Goal: Task Accomplishment & Management: Manage account settings

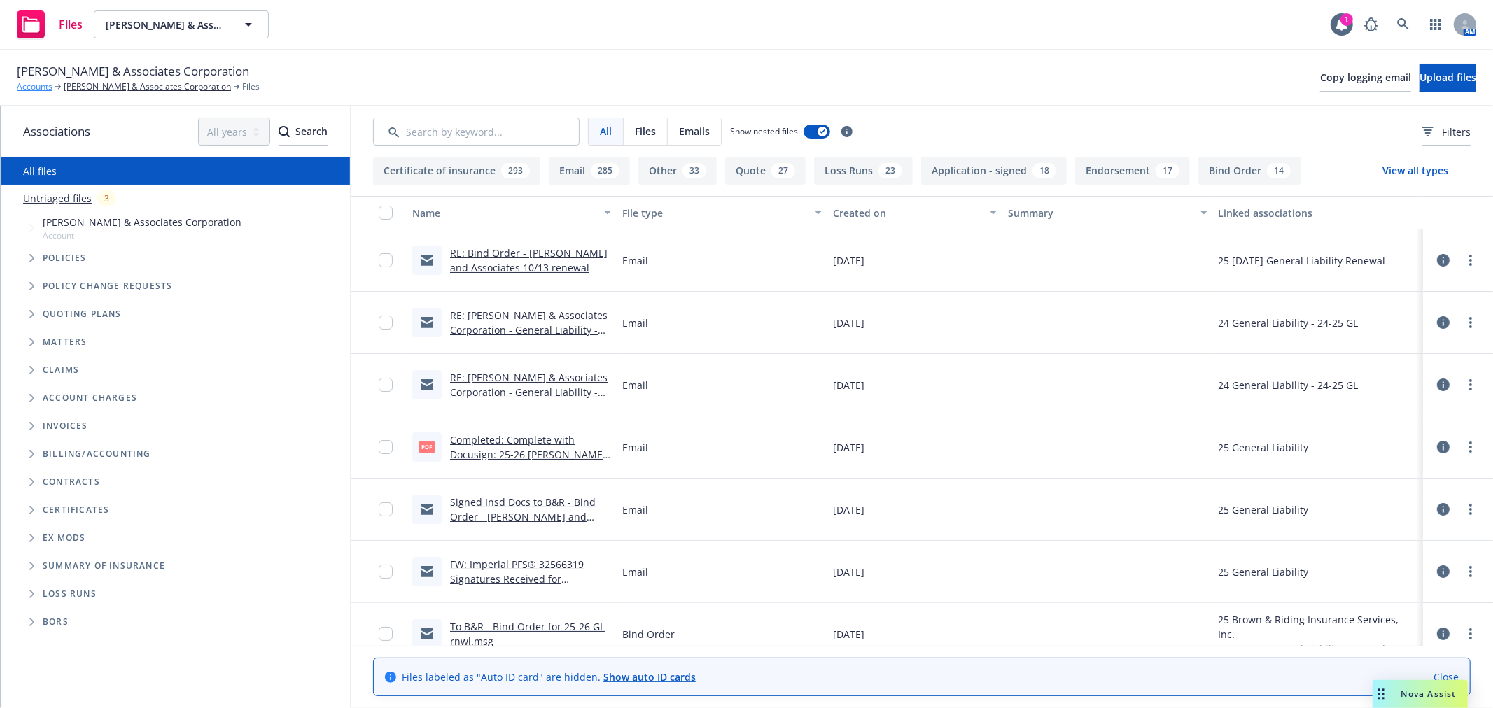
click at [34, 85] on link "Accounts" at bounding box center [35, 87] width 36 height 13
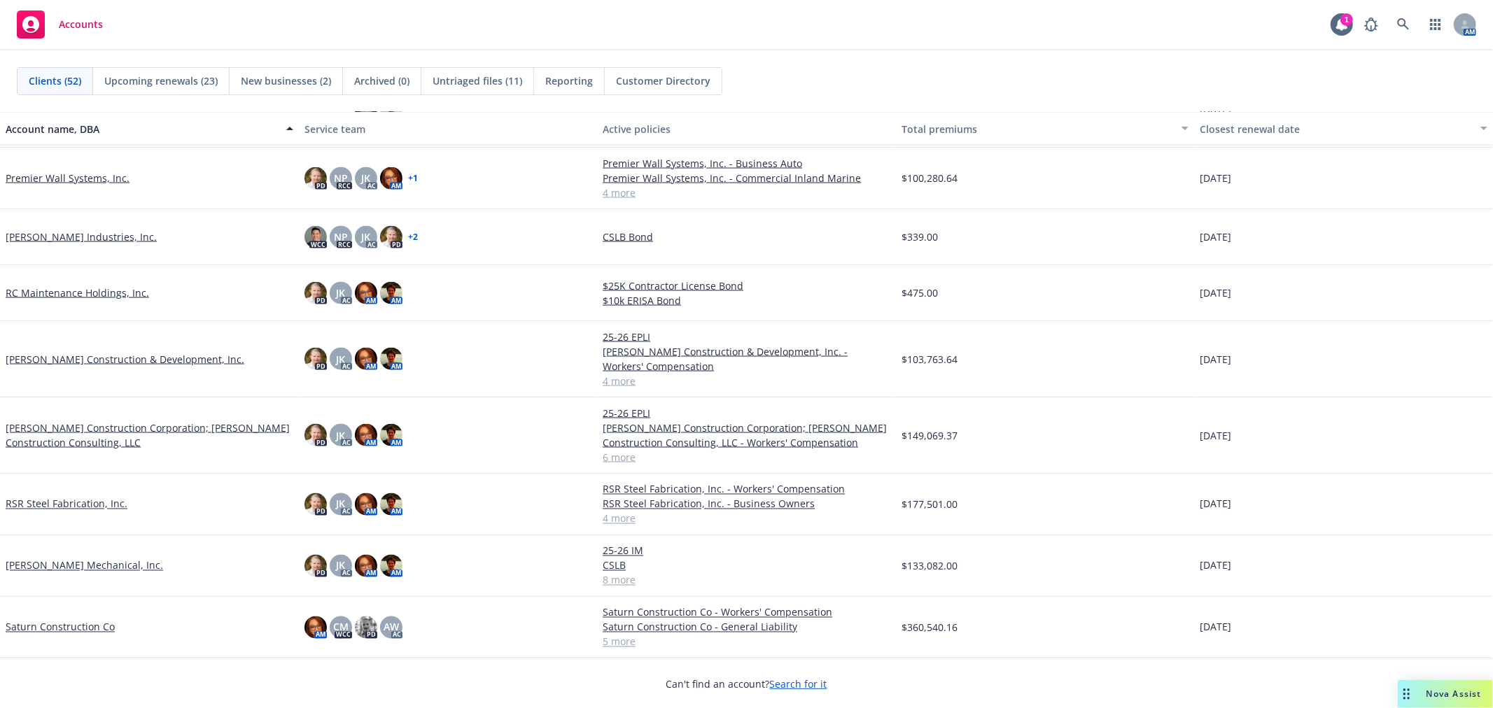
scroll to position [2398, 0]
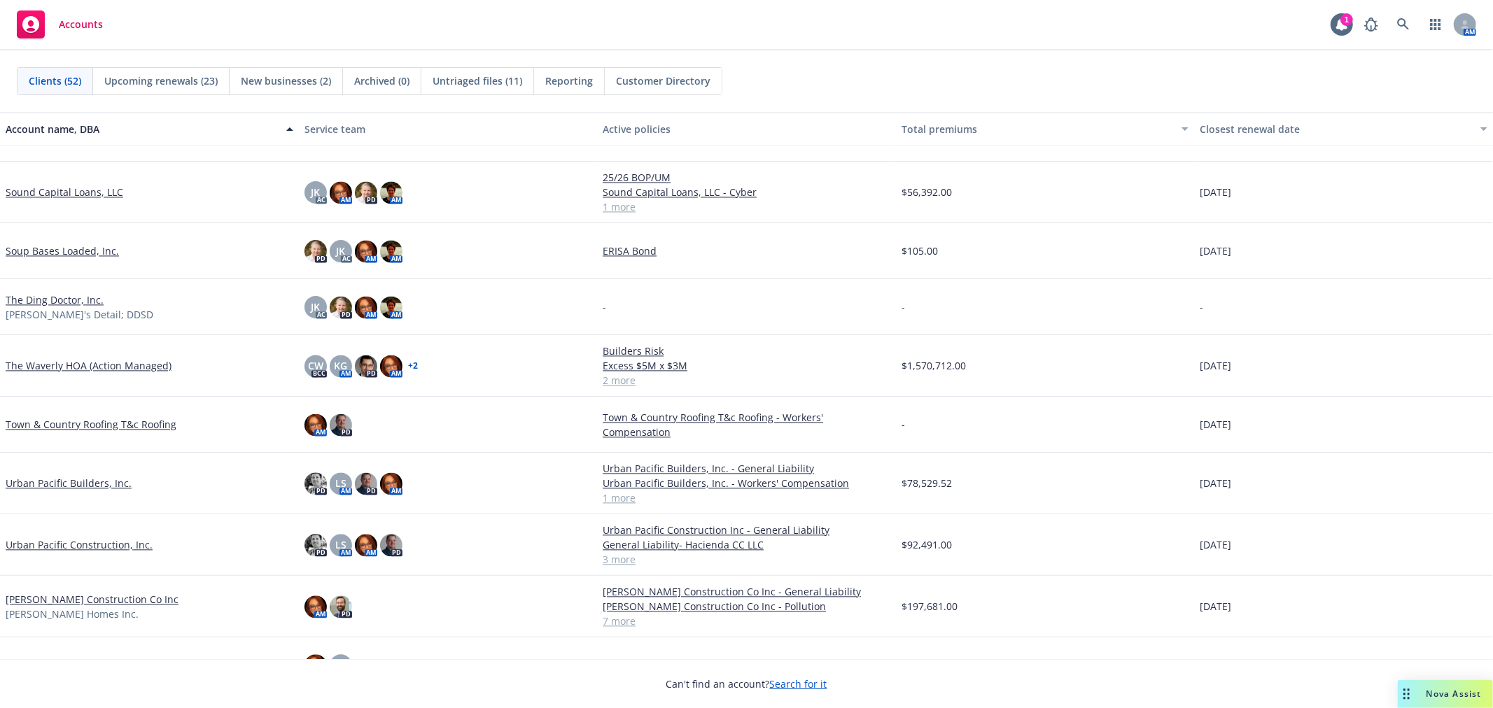
click at [77, 541] on link "Urban Pacific Construction, Inc." at bounding box center [79, 545] width 147 height 15
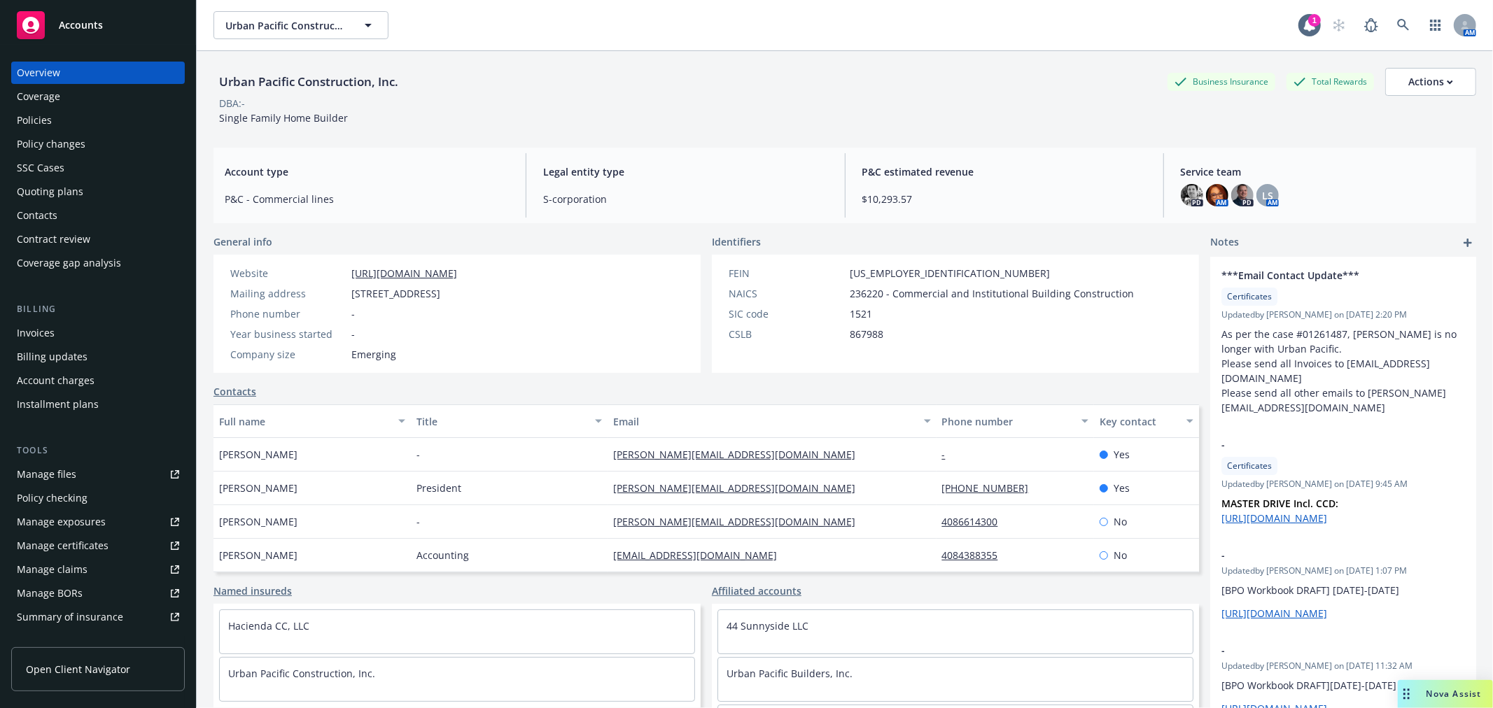
click at [46, 120] on div "Policies" at bounding box center [34, 120] width 35 height 22
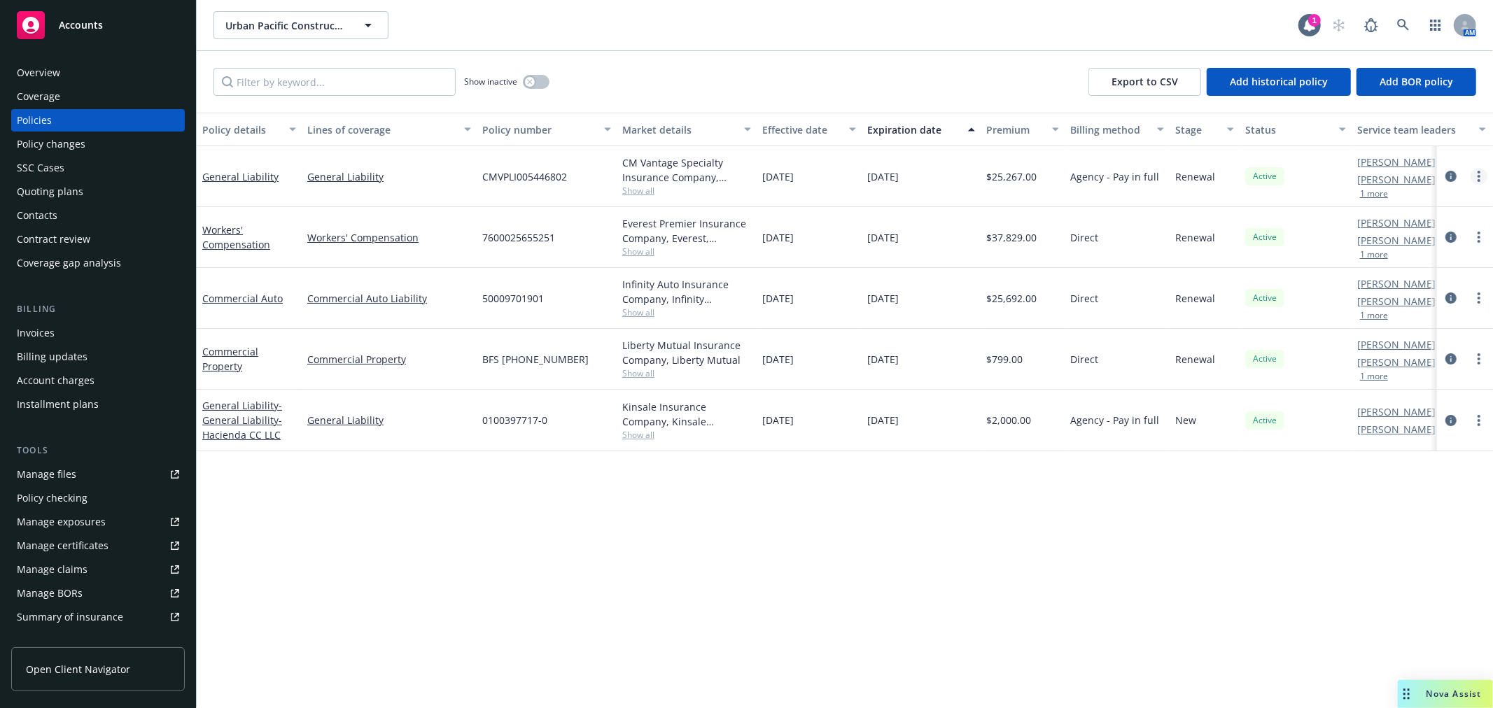
click at [1479, 176] on circle "more" at bounding box center [1479, 176] width 3 height 3
click at [1400, 370] on link "Copy logging email" at bounding box center [1404, 373] width 165 height 28
drag, startPoint x: 319, startPoint y: 551, endPoint x: 268, endPoint y: 421, distance: 139.0
click at [319, 551] on div "Policy details Lines of coverage Policy number Market details Effective date Ex…" at bounding box center [845, 411] width 1297 height 596
click at [116, 25] on div "Accounts" at bounding box center [98, 25] width 162 height 28
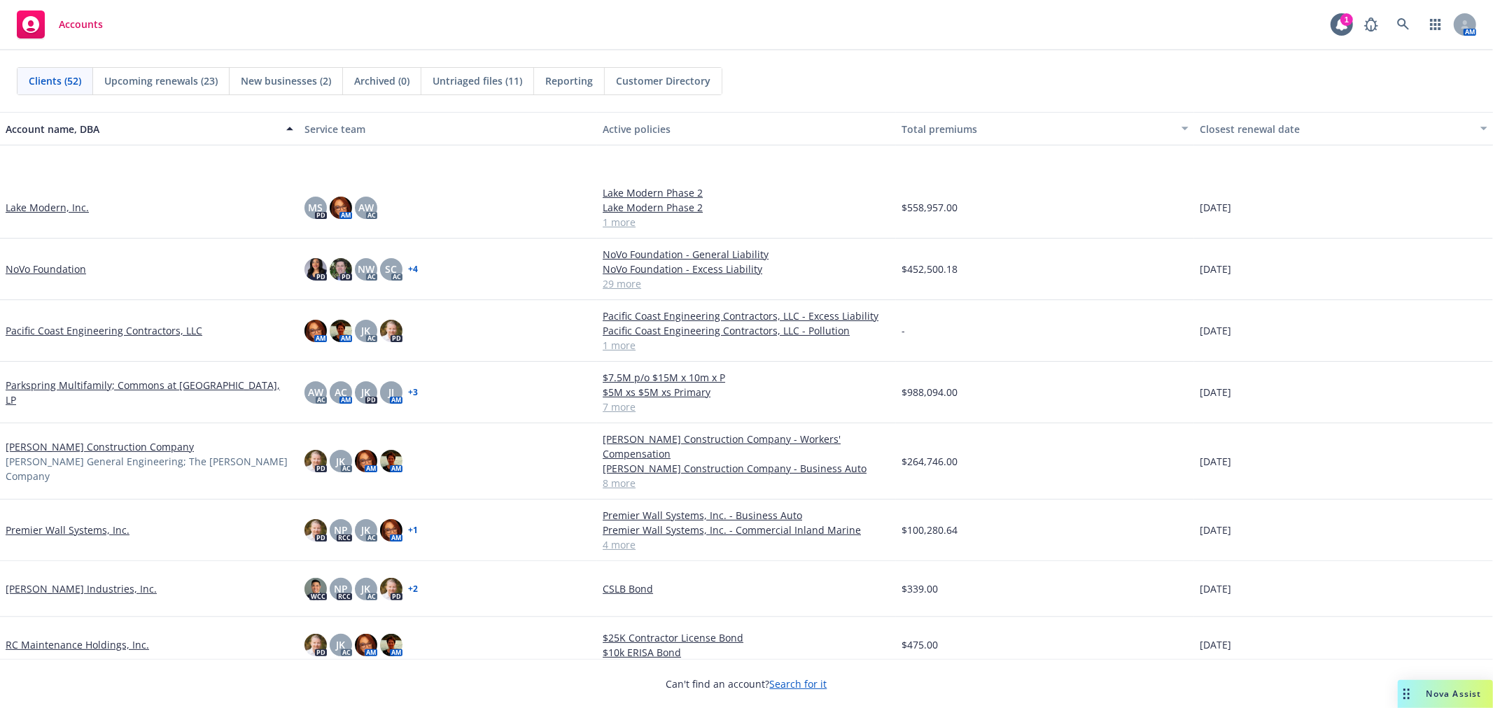
scroll to position [1633, 0]
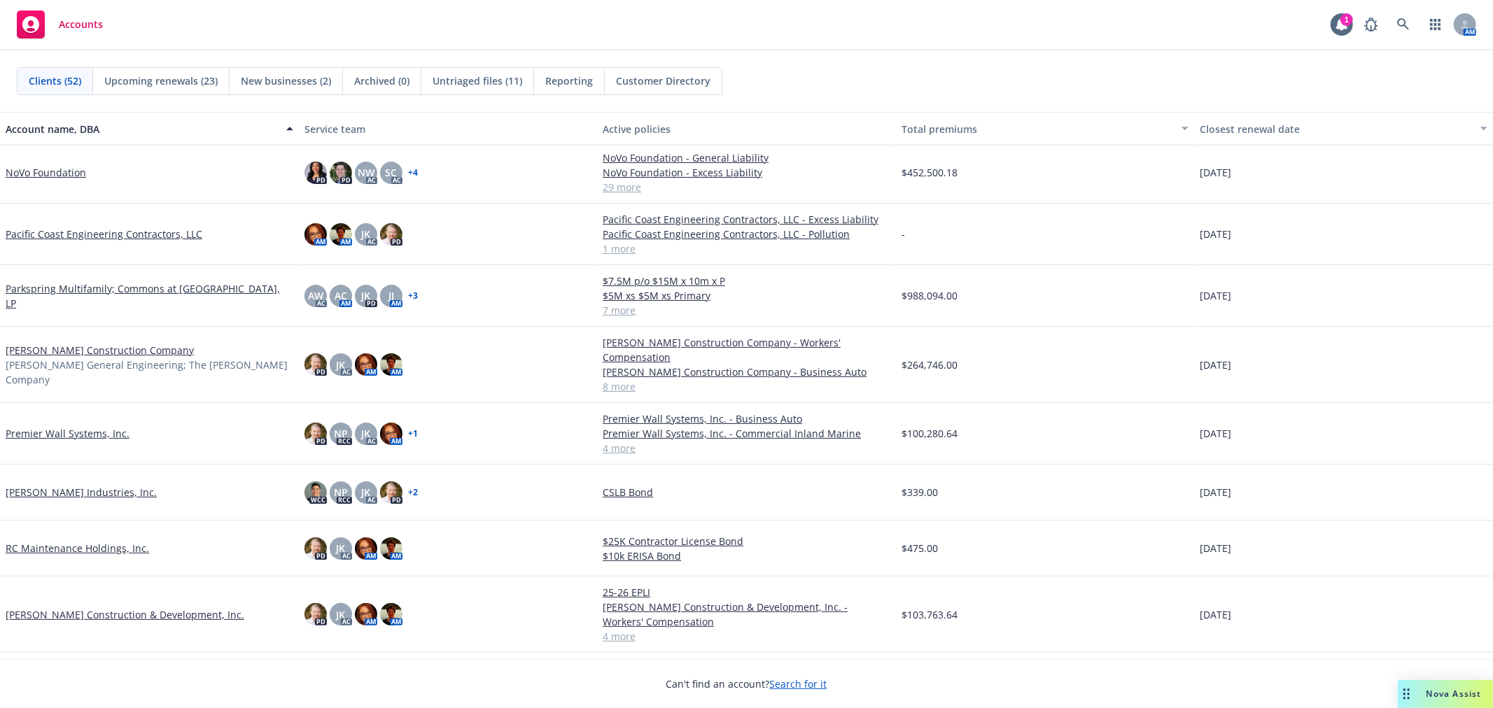
click at [92, 232] on link "Pacific Coast Engineering Contractors, LLC" at bounding box center [104, 234] width 197 height 15
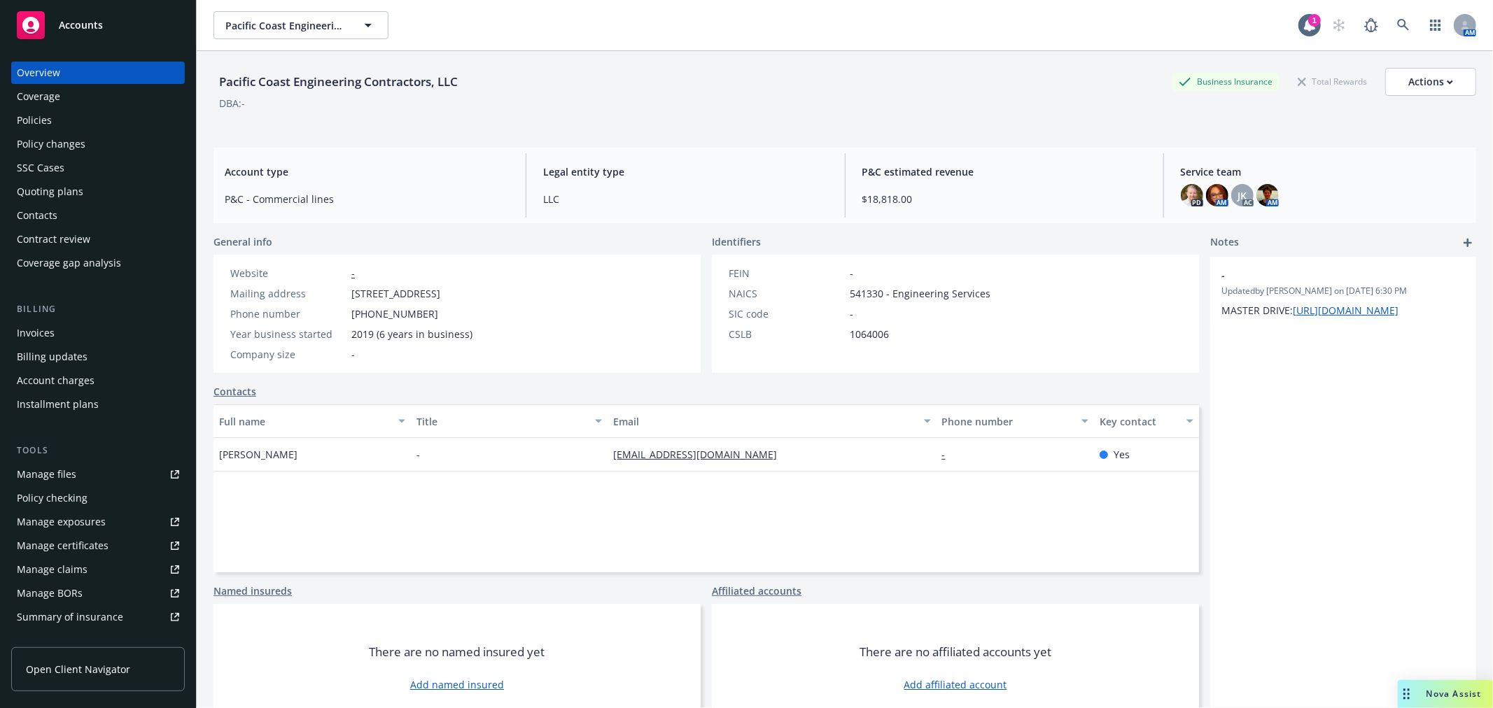
click at [62, 466] on div "Manage files" at bounding box center [47, 474] width 60 height 22
